Goal: Information Seeking & Learning: Learn about a topic

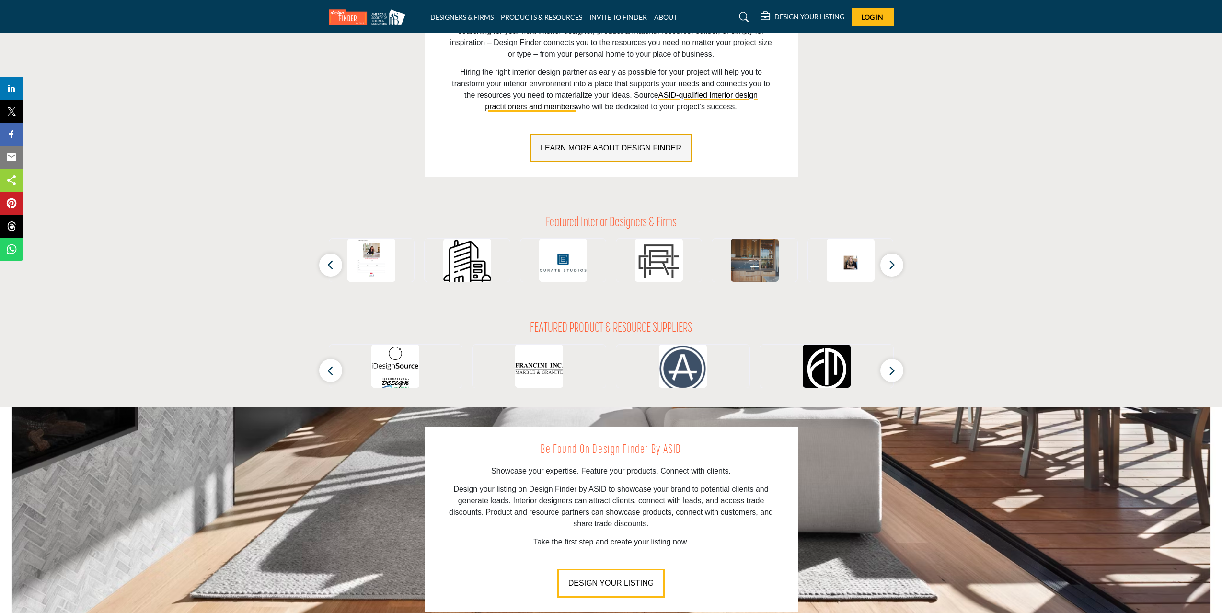
scroll to position [719, 0]
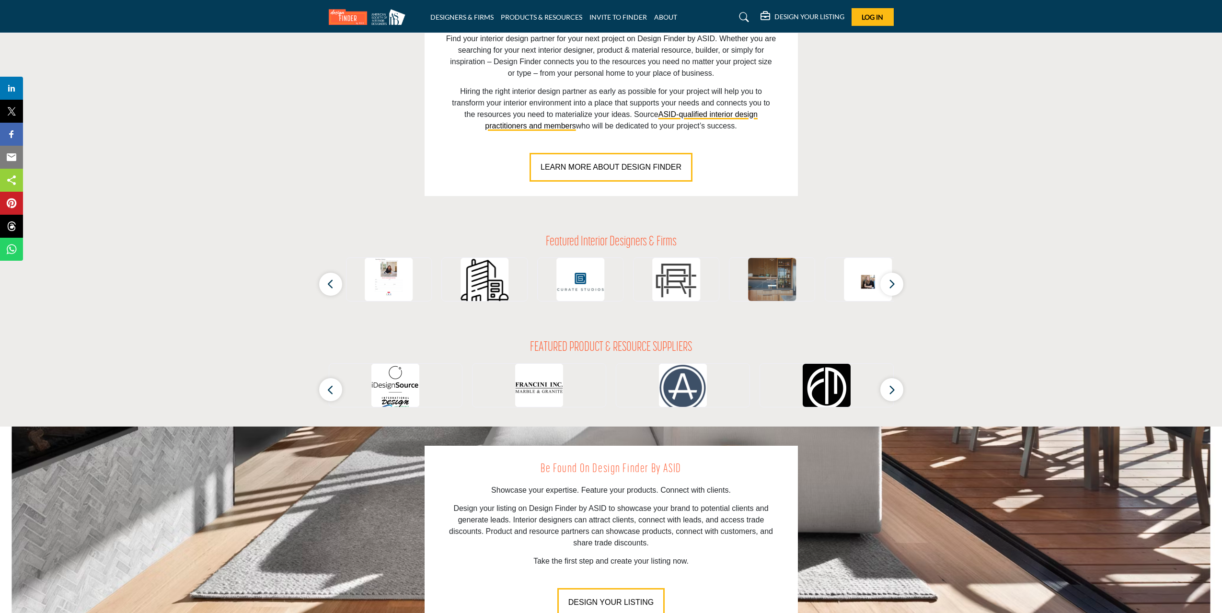
drag, startPoint x: 373, startPoint y: 277, endPoint x: 460, endPoint y: 281, distance: 86.8
click at [460, 281] on div at bounding box center [777, 279] width 862 height 44
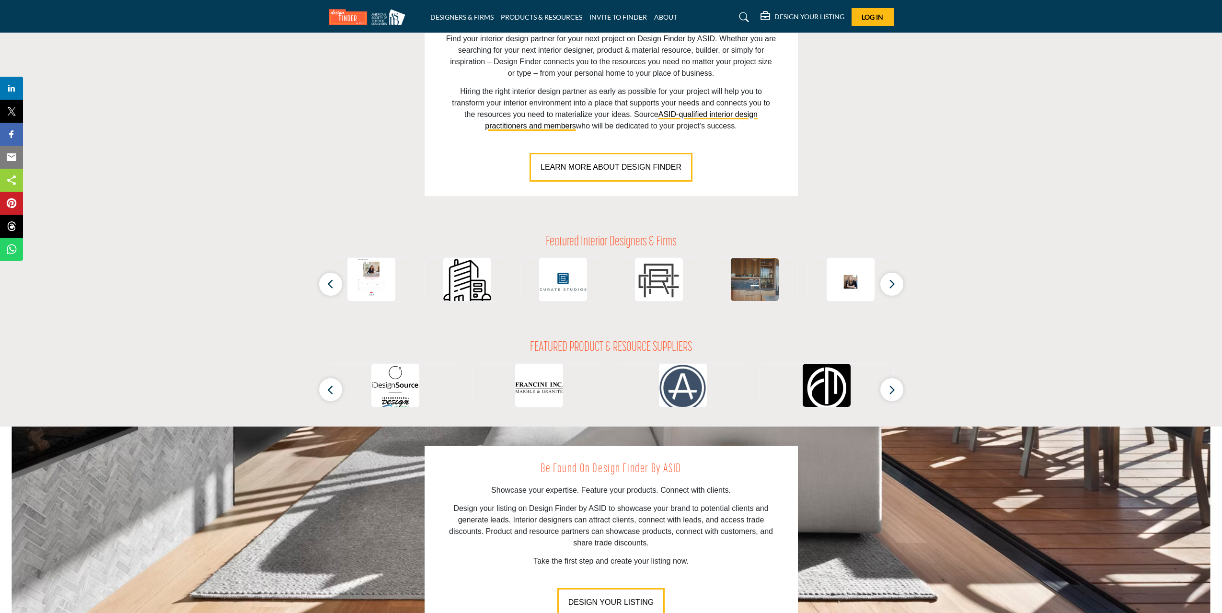
drag, startPoint x: 742, startPoint y: 282, endPoint x: 792, endPoint y: 284, distance: 49.4
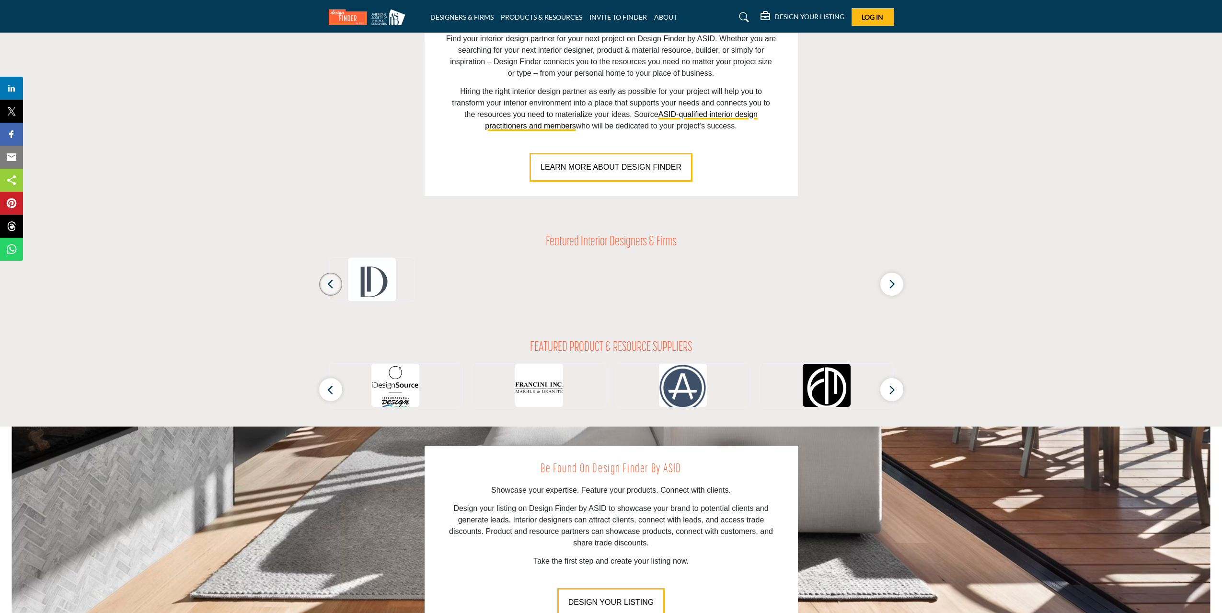
click at [334, 287] on icon "button" at bounding box center [331, 284] width 8 height 12
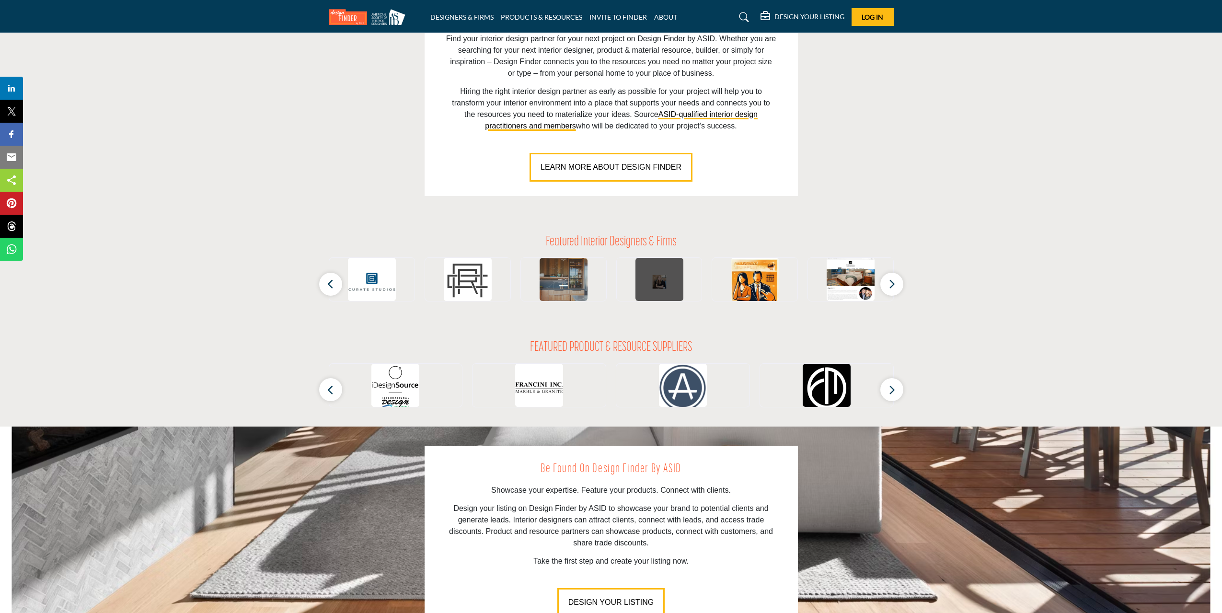
drag, startPoint x: 672, startPoint y: 289, endPoint x: 577, endPoint y: 283, distance: 96.1
click at [328, 279] on icon "button" at bounding box center [331, 284] width 8 height 12
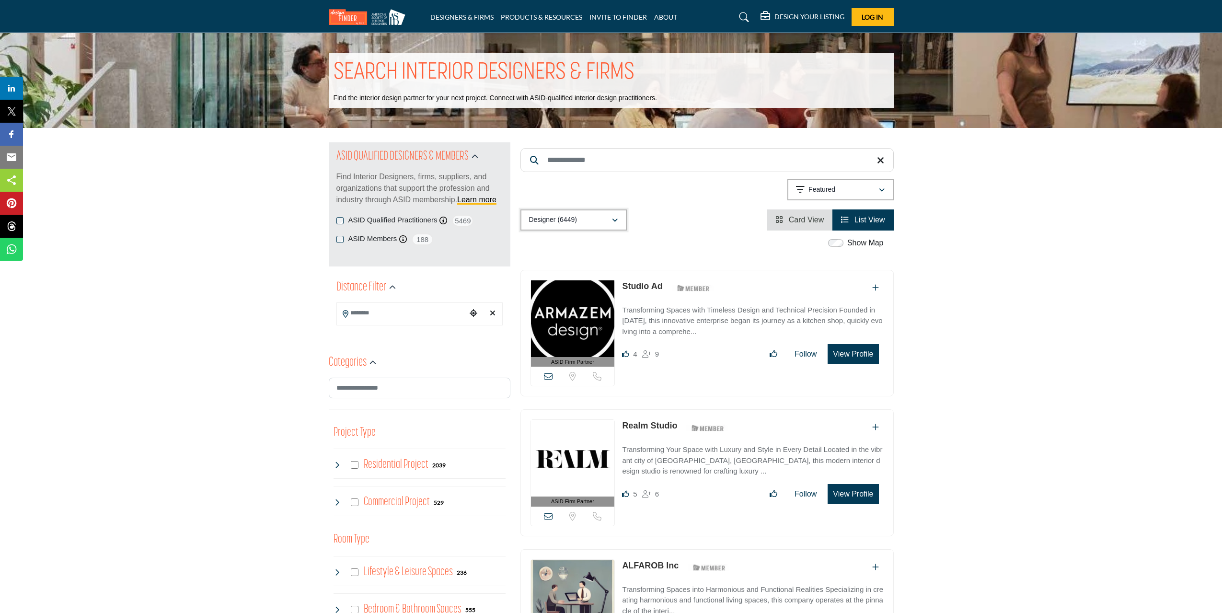
click at [587, 222] on div "Designer (6449)" at bounding box center [570, 220] width 82 height 12
click at [550, 287] on span "Projects" at bounding box center [543, 288] width 25 height 8
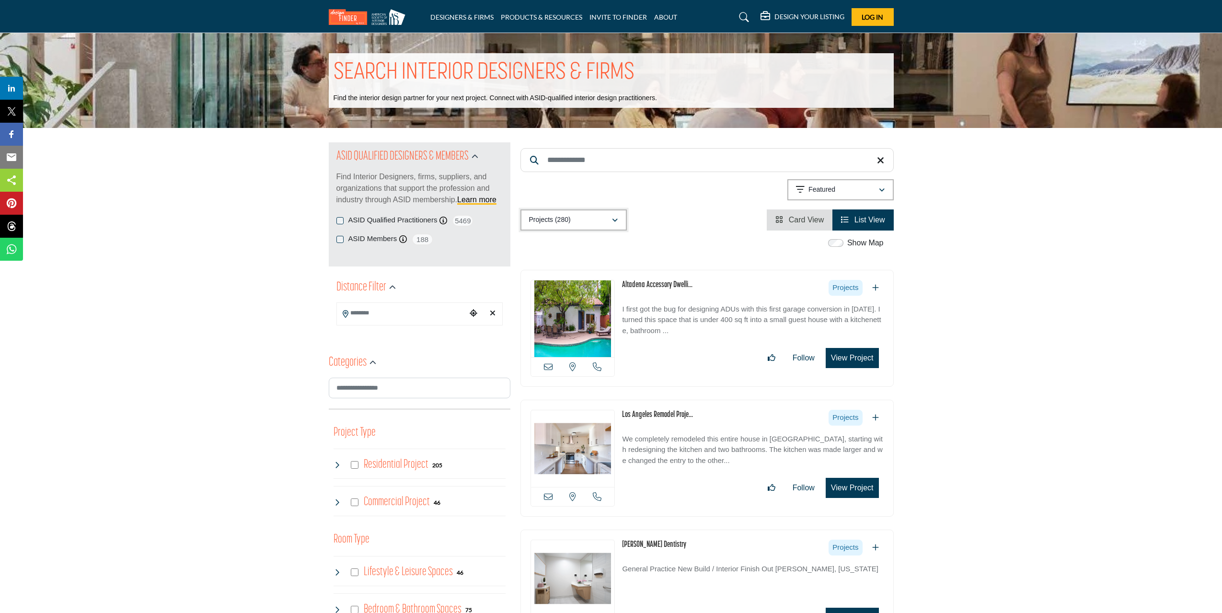
drag, startPoint x: 615, startPoint y: 218, endPoint x: 609, endPoint y: 221, distance: 7.1
click at [615, 218] on icon "button" at bounding box center [615, 220] width 6 height 7
click at [540, 269] on span "Designer" at bounding box center [544, 267] width 27 height 8
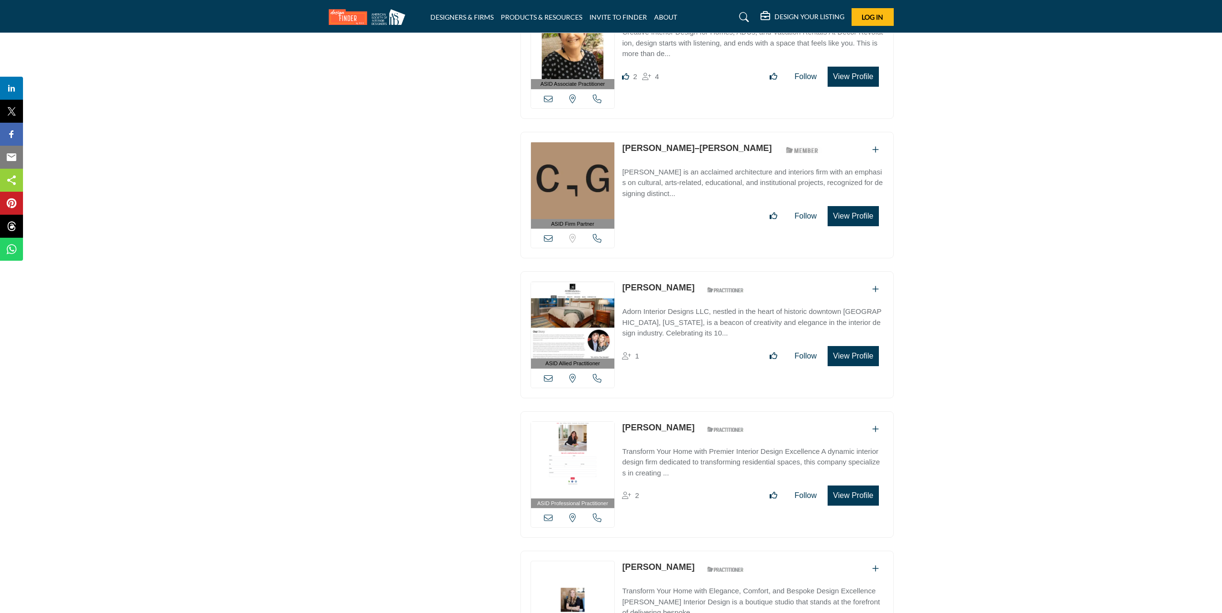
scroll to position [1821, 0]
